Goal: Information Seeking & Learning: Learn about a topic

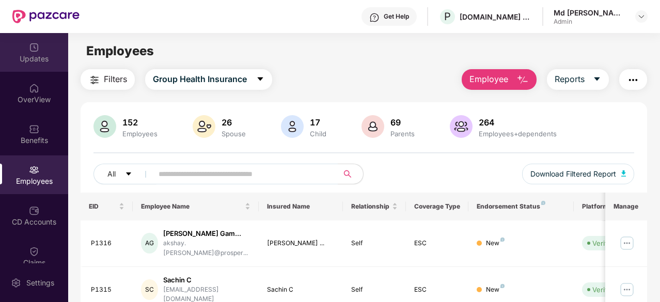
click at [42, 57] on div "Updates" at bounding box center [34, 59] width 68 height 10
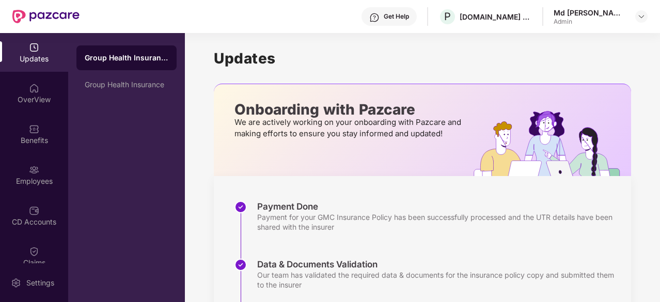
scroll to position [189, 0]
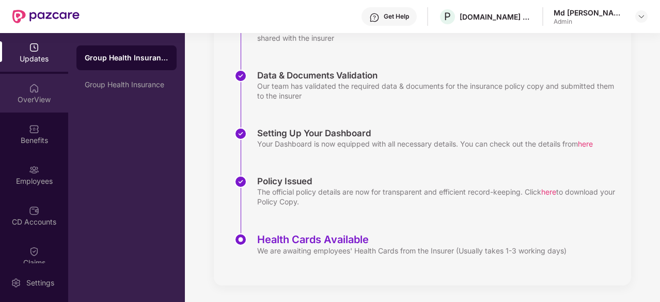
click at [25, 83] on div "OverView" at bounding box center [34, 93] width 68 height 39
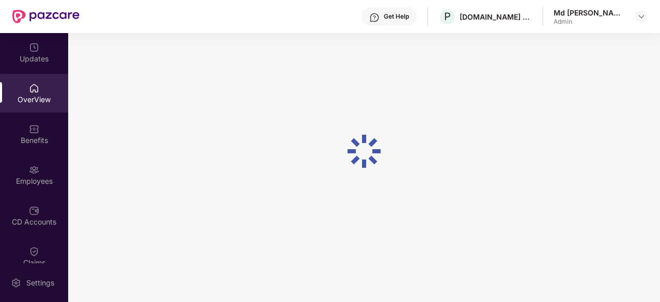
scroll to position [33, 0]
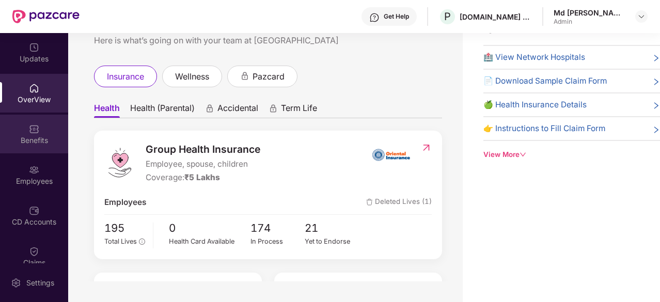
click at [27, 126] on div "Benefits" at bounding box center [34, 134] width 68 height 39
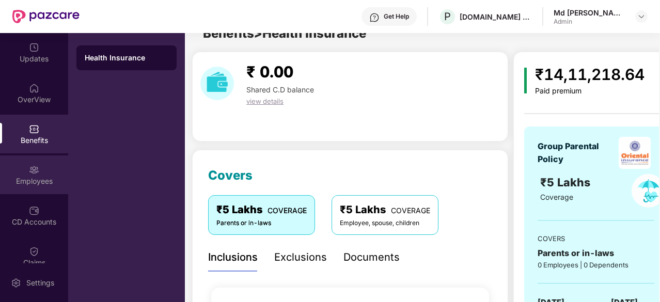
scroll to position [189, 0]
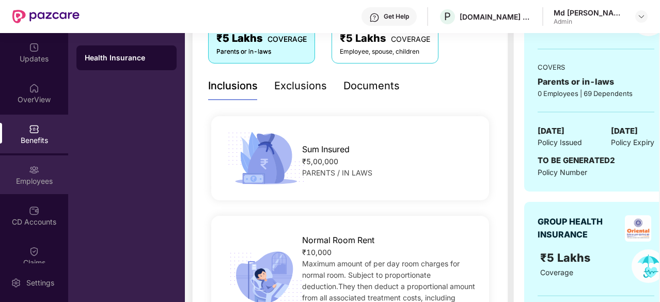
click at [50, 190] on div "Employees" at bounding box center [34, 175] width 68 height 39
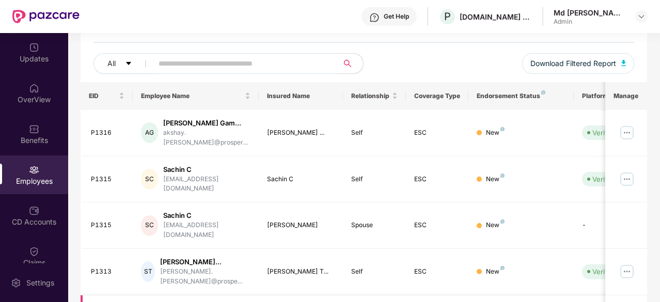
scroll to position [0, 0]
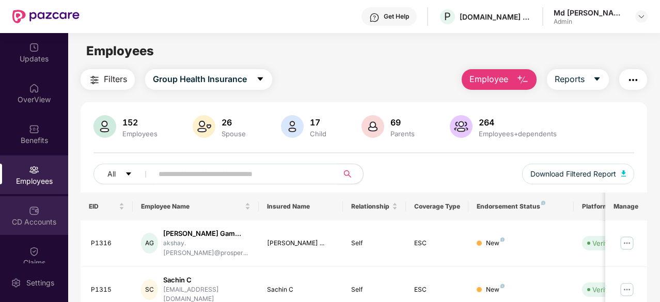
click at [37, 235] on div "CD Accounts" at bounding box center [34, 215] width 68 height 39
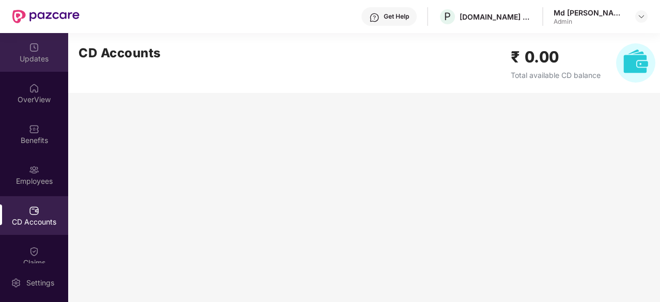
click at [40, 59] on div "Updates" at bounding box center [34, 59] width 68 height 10
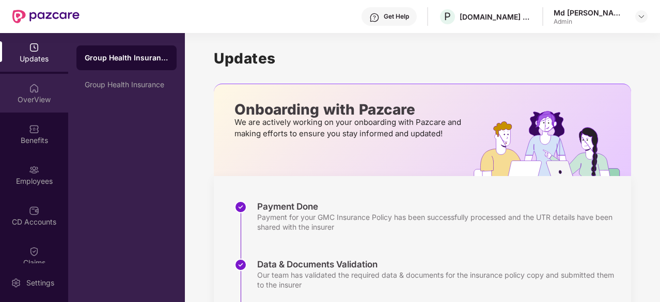
click at [25, 98] on div "OverView" at bounding box center [34, 100] width 68 height 10
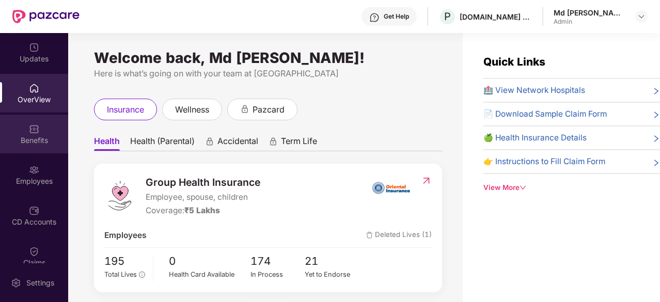
click at [34, 146] on div "Benefits" at bounding box center [34, 134] width 68 height 39
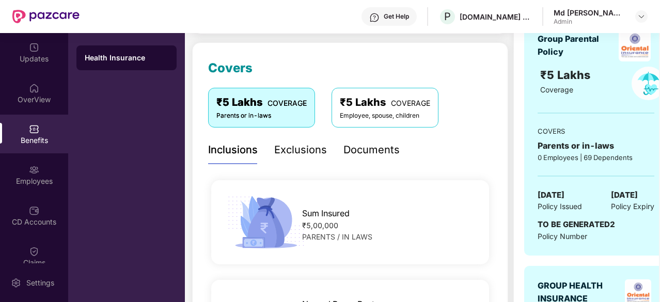
scroll to position [128, 0]
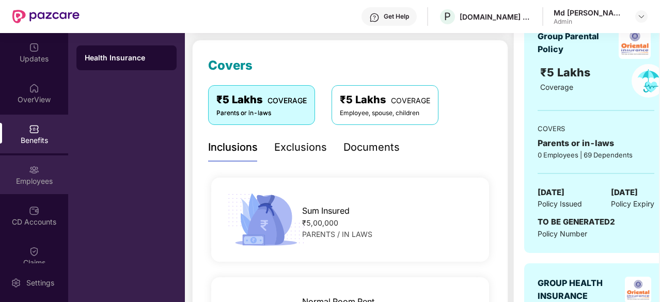
click at [30, 187] on div "Employees" at bounding box center [34, 175] width 68 height 39
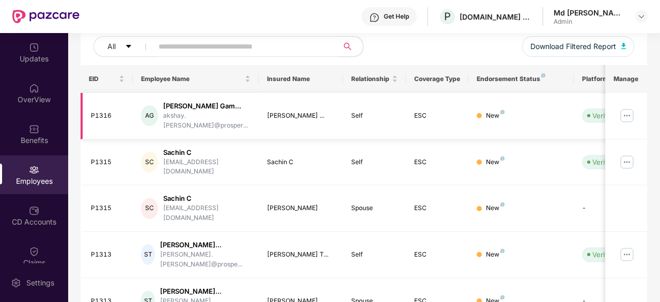
scroll to position [0, 0]
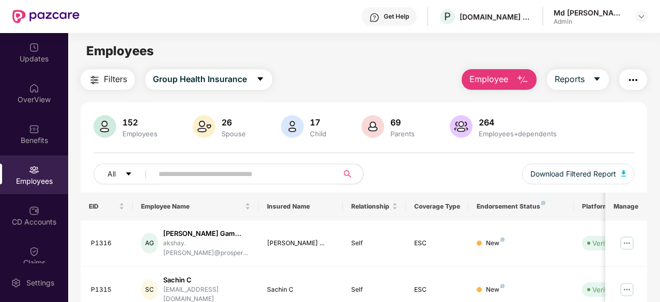
click at [367, 123] on img at bounding box center [373, 126] width 23 height 23
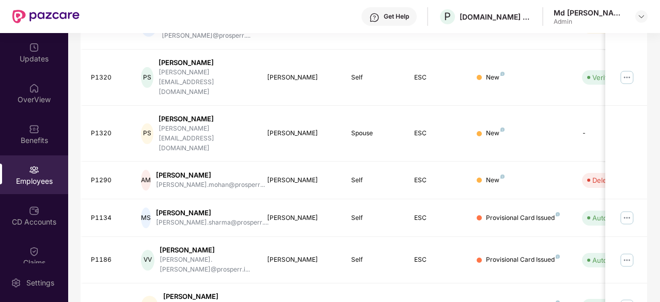
scroll to position [330, 0]
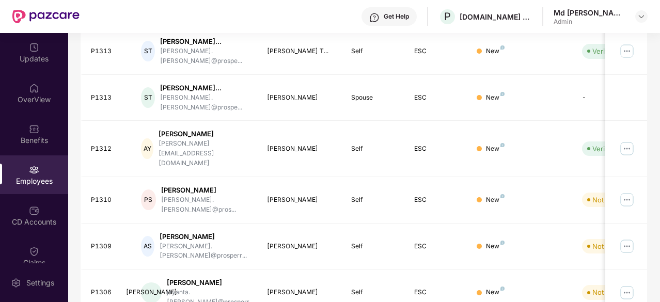
scroll to position [339, 0]
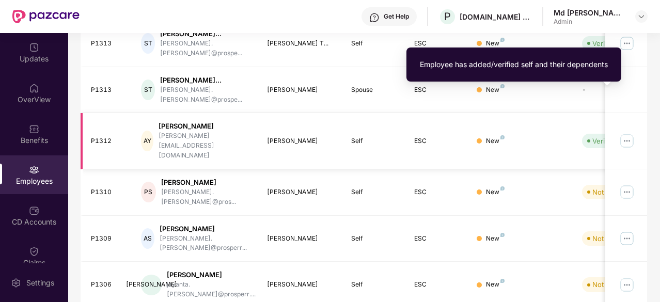
click at [593, 136] on div "Verified" at bounding box center [605, 141] width 25 height 10
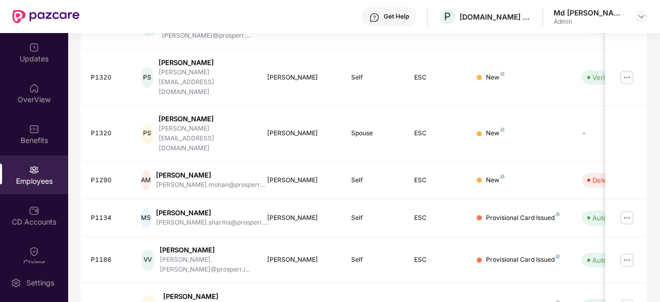
scroll to position [330, 0]
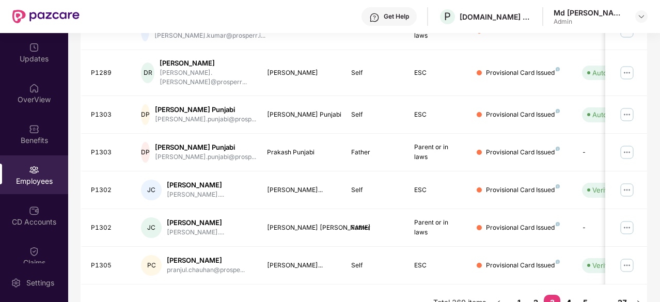
click at [567, 295] on link "4" at bounding box center [569, 302] width 17 height 15
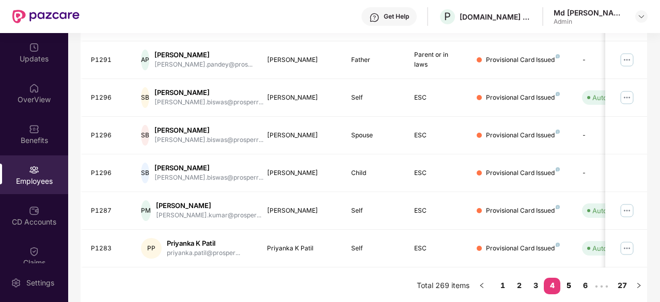
click at [567, 285] on link "5" at bounding box center [569, 285] width 17 height 15
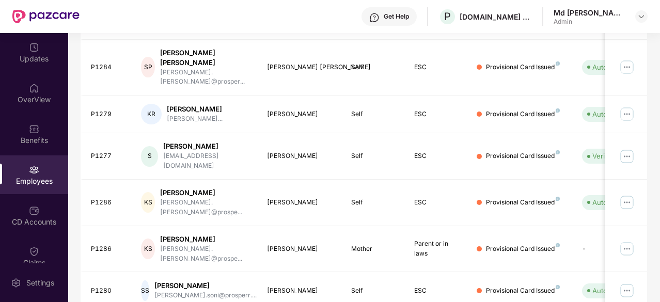
scroll to position [339, 0]
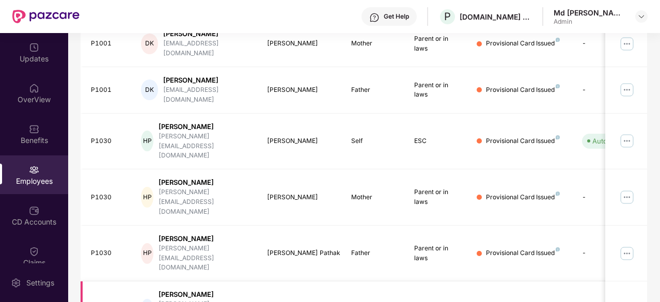
scroll to position [0, 0]
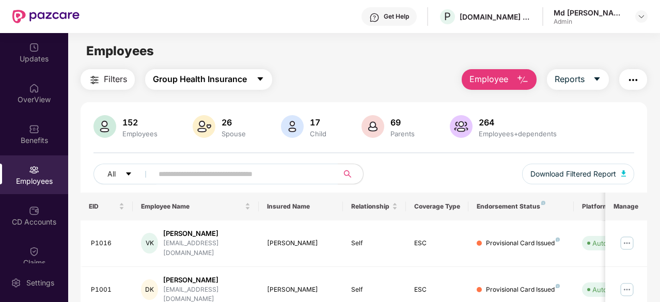
click at [230, 79] on span "Group Health Insurance" at bounding box center [200, 79] width 94 height 13
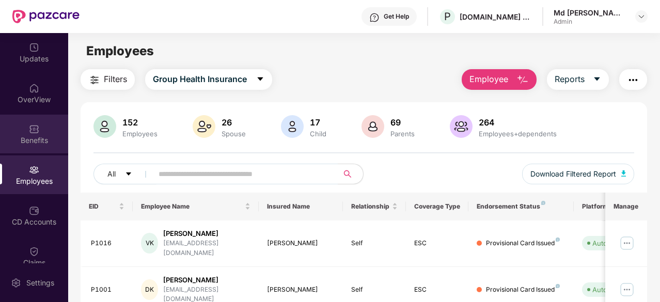
click at [30, 137] on div "Benefits" at bounding box center [34, 140] width 68 height 10
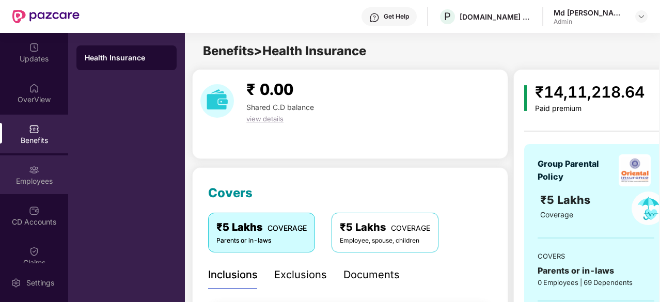
click at [33, 179] on div "Employees" at bounding box center [34, 181] width 68 height 10
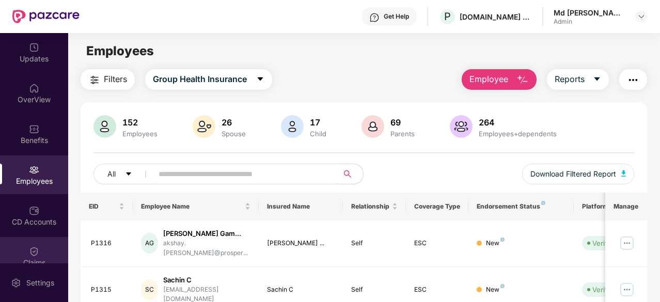
scroll to position [136, 0]
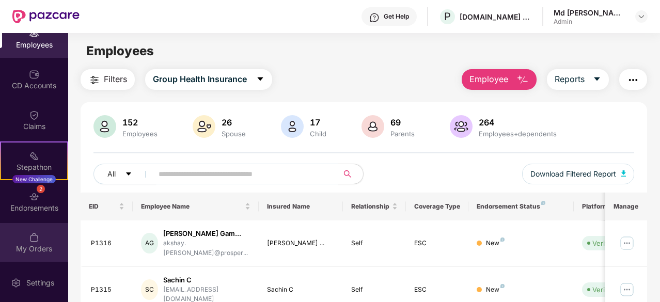
click at [33, 241] on img at bounding box center [34, 237] width 10 height 10
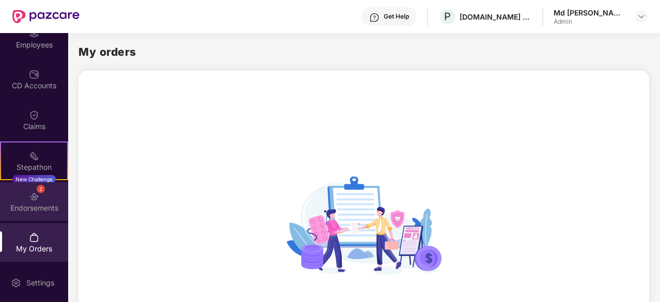
click at [34, 213] on div "2 Endorsements" at bounding box center [34, 201] width 68 height 39
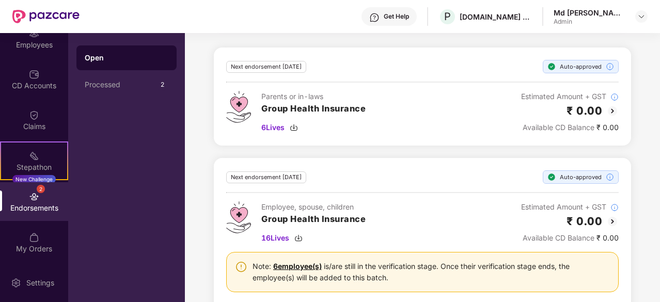
scroll to position [138, 0]
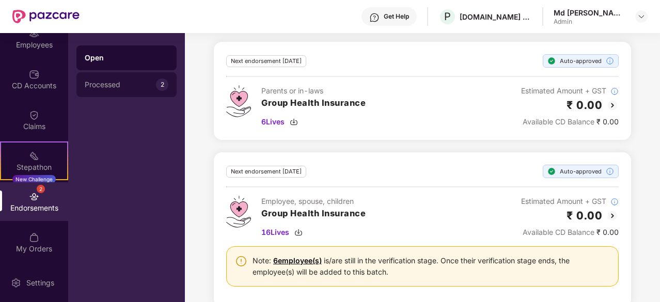
click at [140, 85] on div "Processed" at bounding box center [120, 85] width 71 height 8
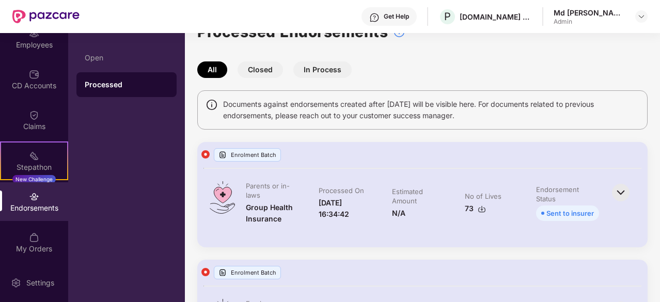
scroll to position [0, 0]
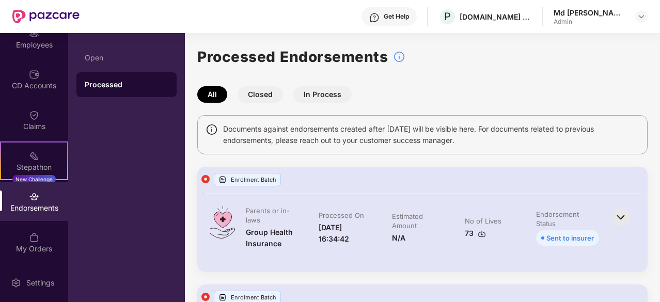
click at [266, 97] on button "Closed" at bounding box center [260, 94] width 45 height 17
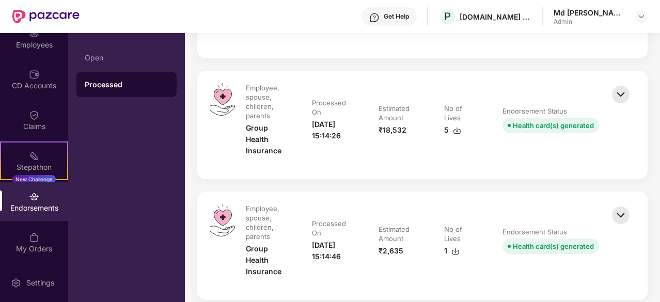
scroll to position [7, 0]
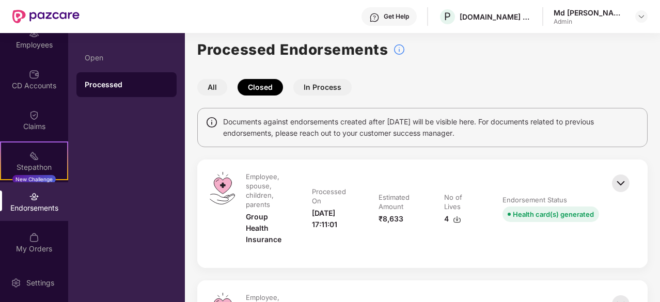
click at [330, 87] on button "In Process" at bounding box center [322, 87] width 58 height 17
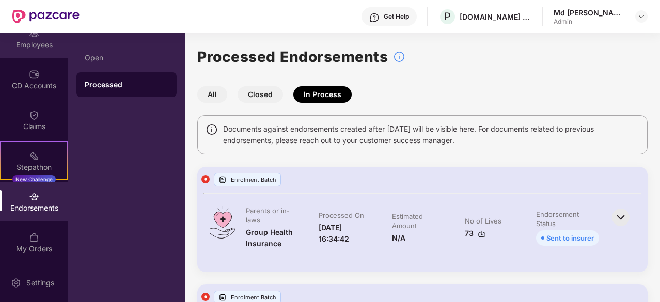
scroll to position [0, 0]
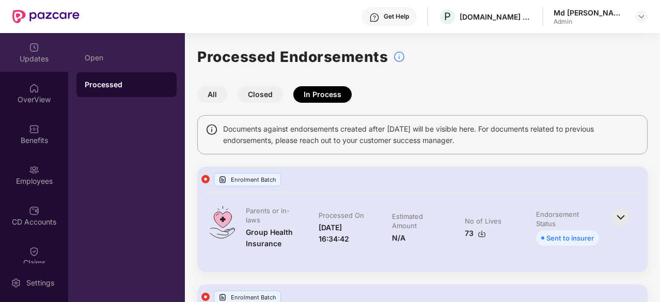
click at [43, 68] on div "Updates" at bounding box center [34, 52] width 68 height 39
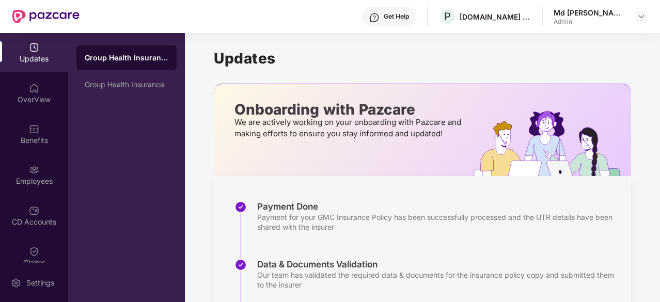
click at [30, 113] on div "Updates OverView Benefits Employees CD Accounts Claims Stepathon New Challenge …" at bounding box center [34, 148] width 68 height 230
click at [36, 97] on div "OverView" at bounding box center [34, 100] width 68 height 10
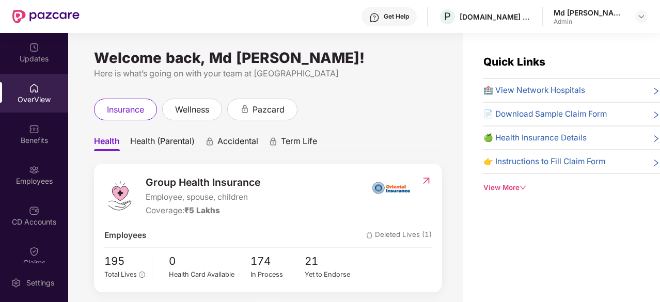
click at [169, 146] on span "Health (Parental)" at bounding box center [162, 143] width 65 height 15
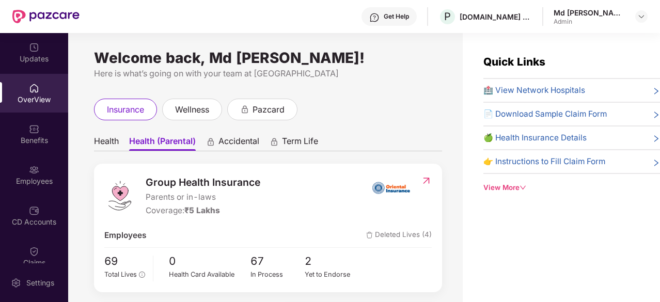
click at [239, 148] on span "Accidental" at bounding box center [239, 143] width 41 height 15
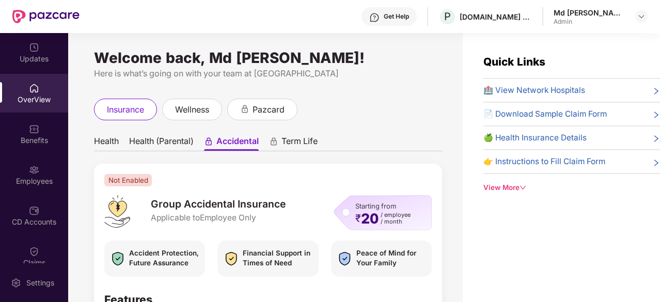
click at [304, 143] on span "Term Life" at bounding box center [300, 143] width 36 height 15
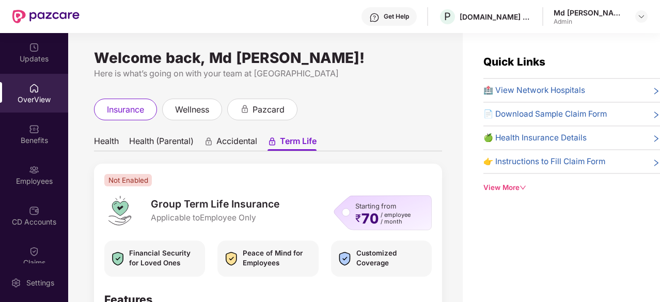
click at [111, 143] on span "Health" at bounding box center [106, 143] width 25 height 15
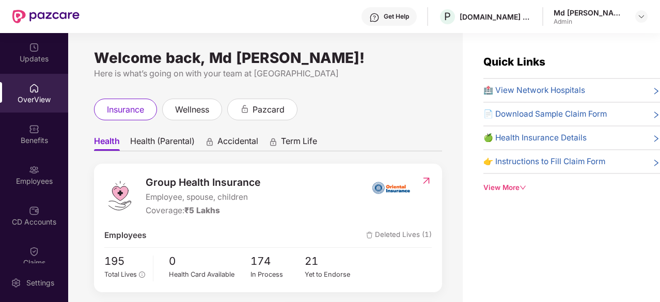
scroll to position [118, 0]
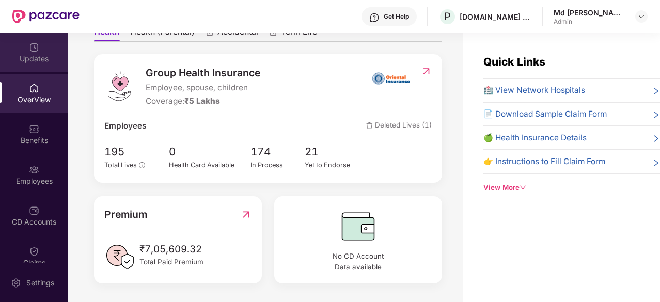
click at [37, 65] on div "Updates" at bounding box center [34, 52] width 68 height 39
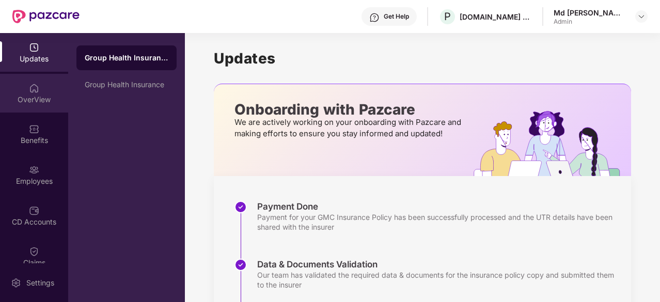
click at [33, 84] on img at bounding box center [34, 88] width 10 height 10
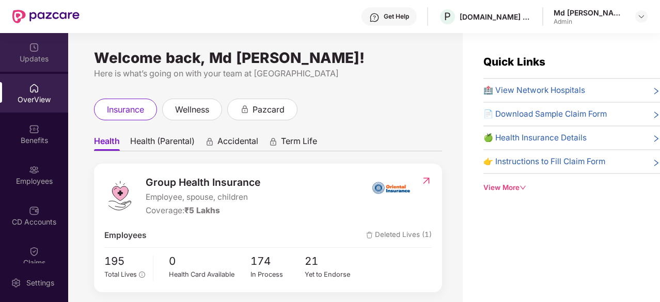
click at [53, 56] on div "Updates" at bounding box center [34, 59] width 68 height 10
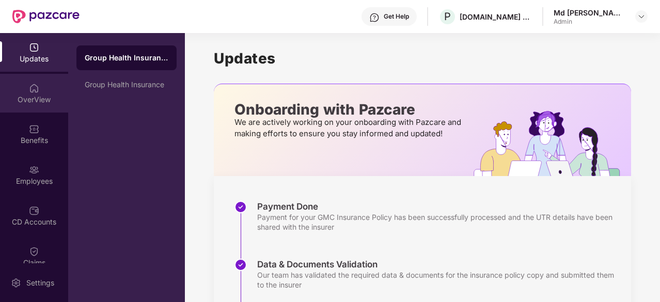
click at [29, 101] on div "OverView" at bounding box center [34, 100] width 68 height 10
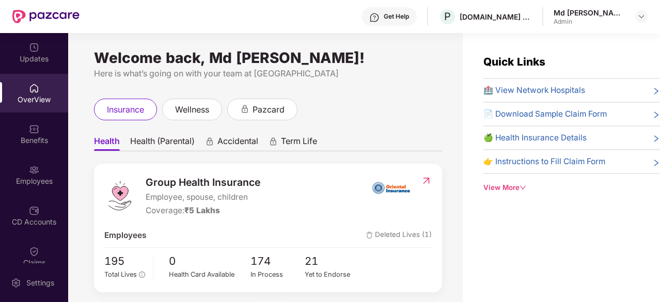
click at [34, 80] on div "OverView" at bounding box center [34, 93] width 68 height 39
